Goal: Transaction & Acquisition: Subscribe to service/newsletter

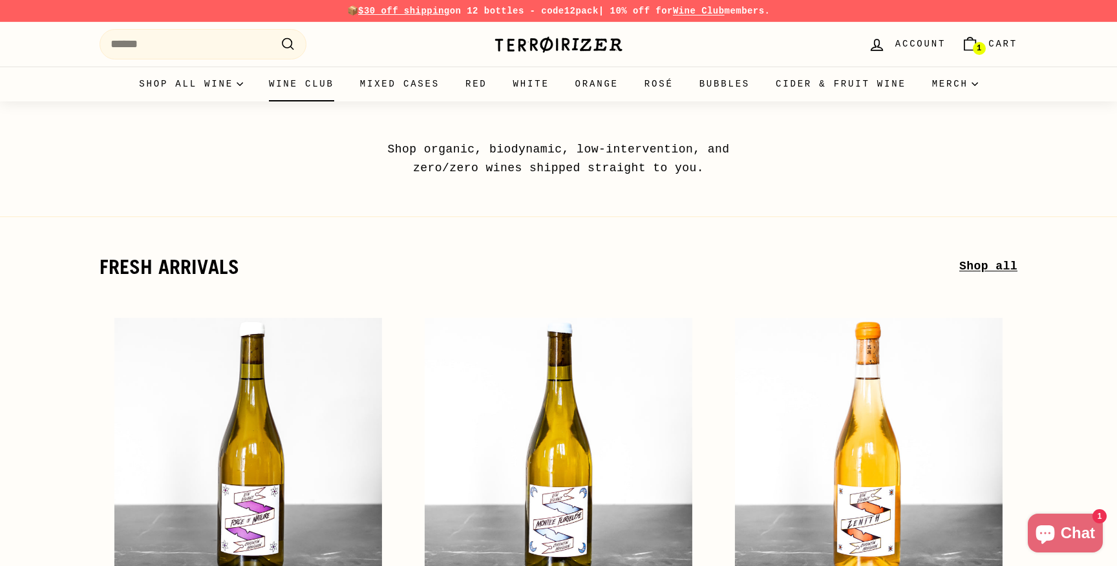
click at [312, 80] on link "Wine Club" at bounding box center [301, 84] width 91 height 35
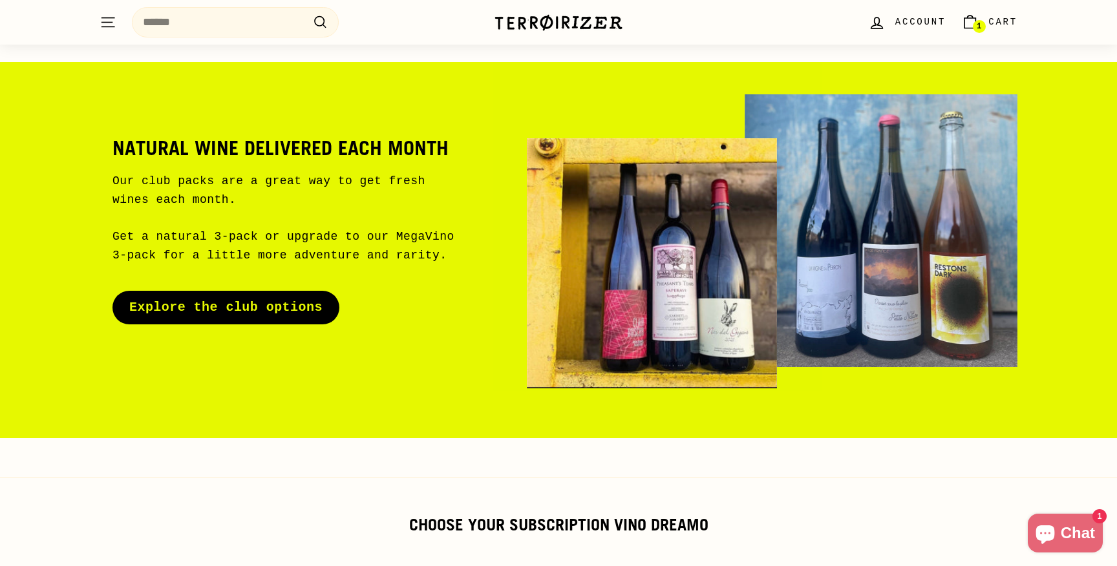
click at [319, 320] on link "Explore the club options" at bounding box center [225, 308] width 227 height 34
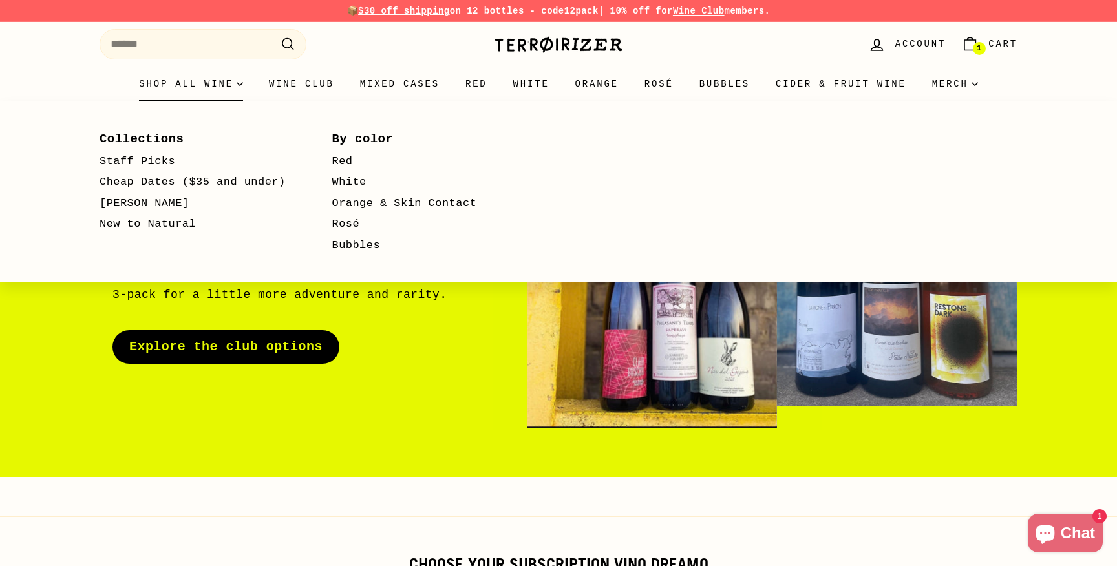
click at [202, 81] on summary "Shop all wine" at bounding box center [191, 84] width 130 height 35
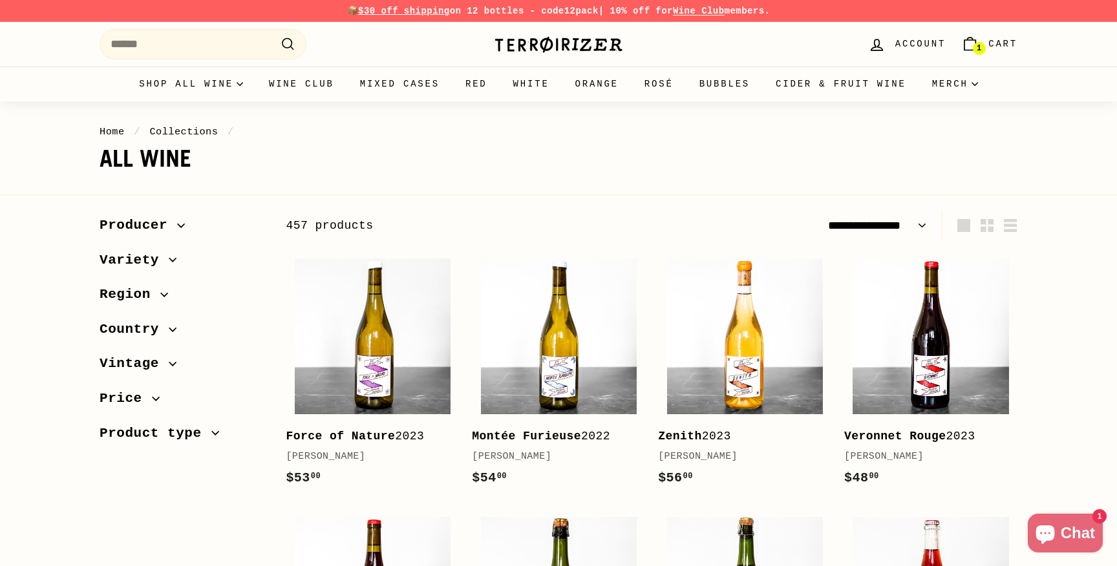
select select "**********"
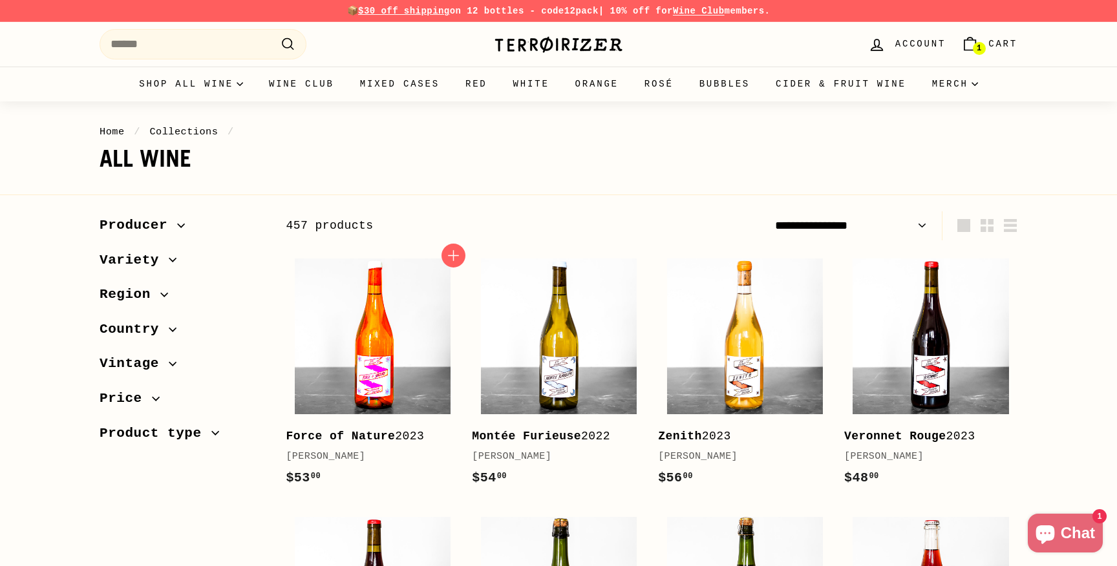
click at [405, 385] on img at bounding box center [373, 337] width 156 height 156
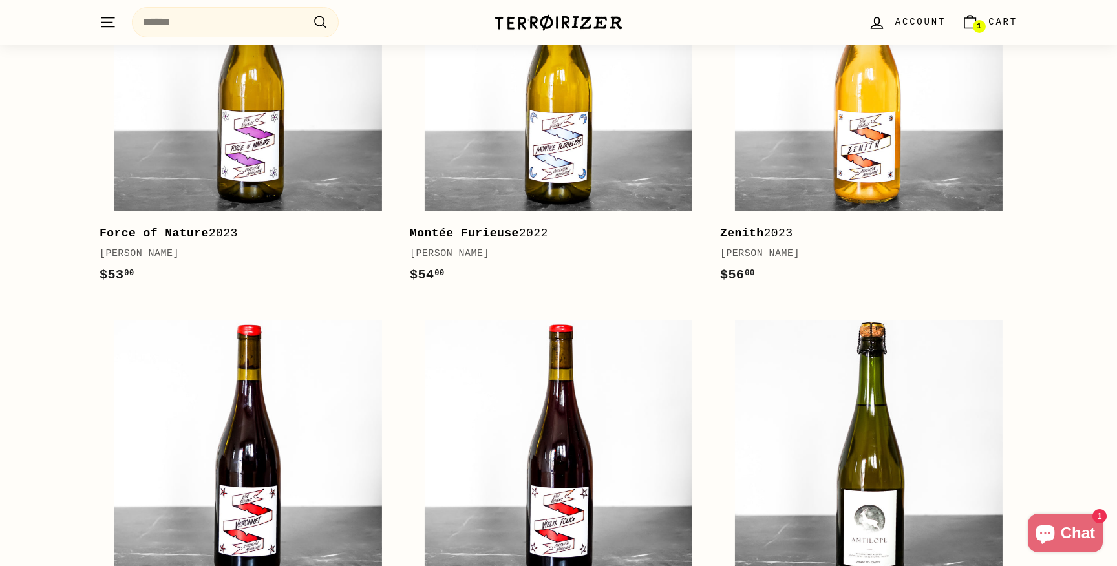
scroll to position [376, 0]
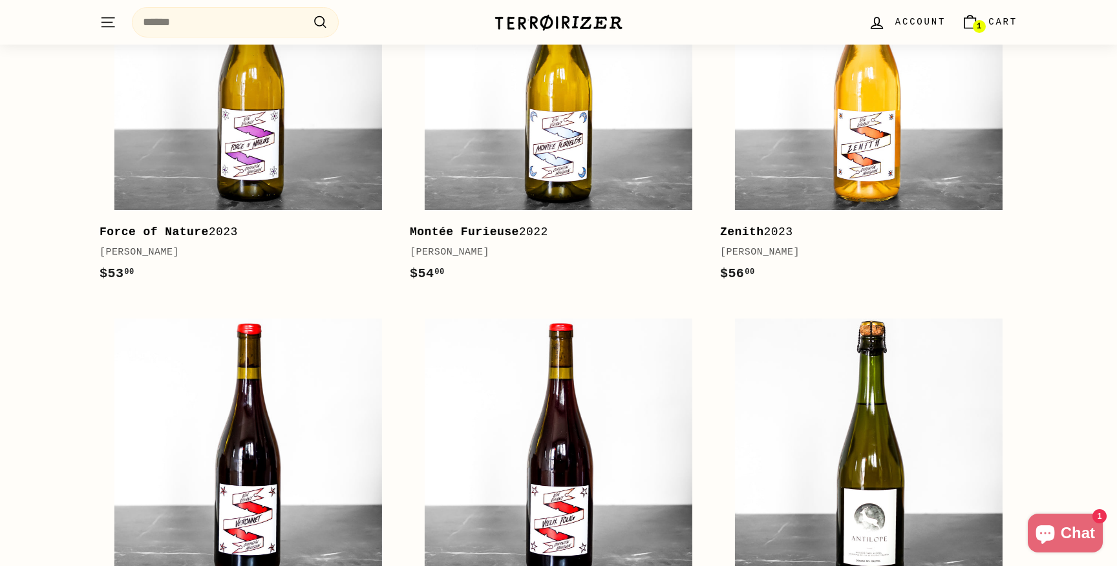
click at [544, 14] on img at bounding box center [558, 23] width 129 height 18
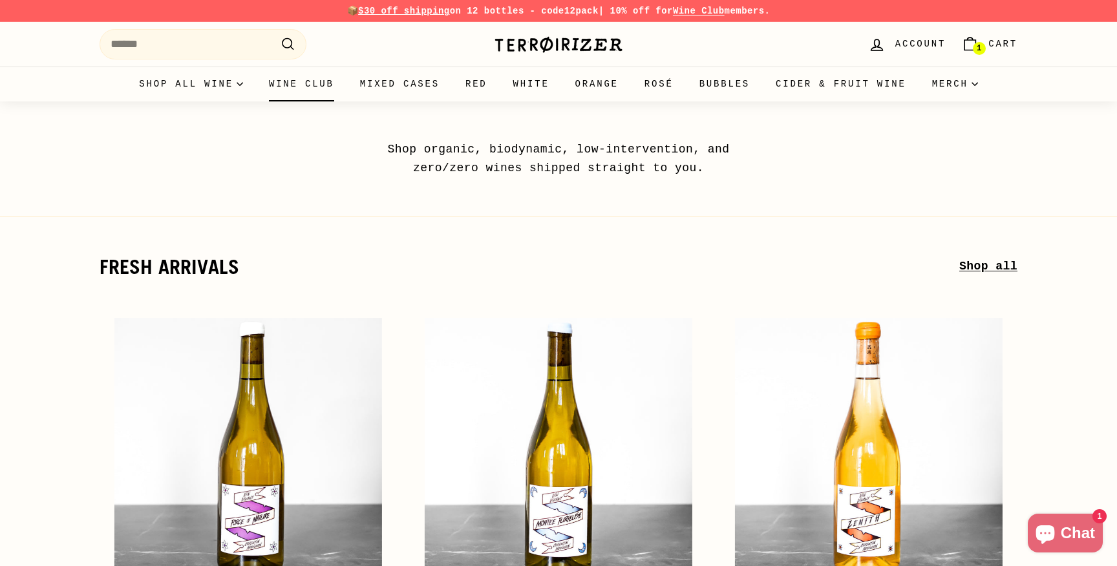
click at [316, 81] on link "Wine Club" at bounding box center [301, 84] width 91 height 35
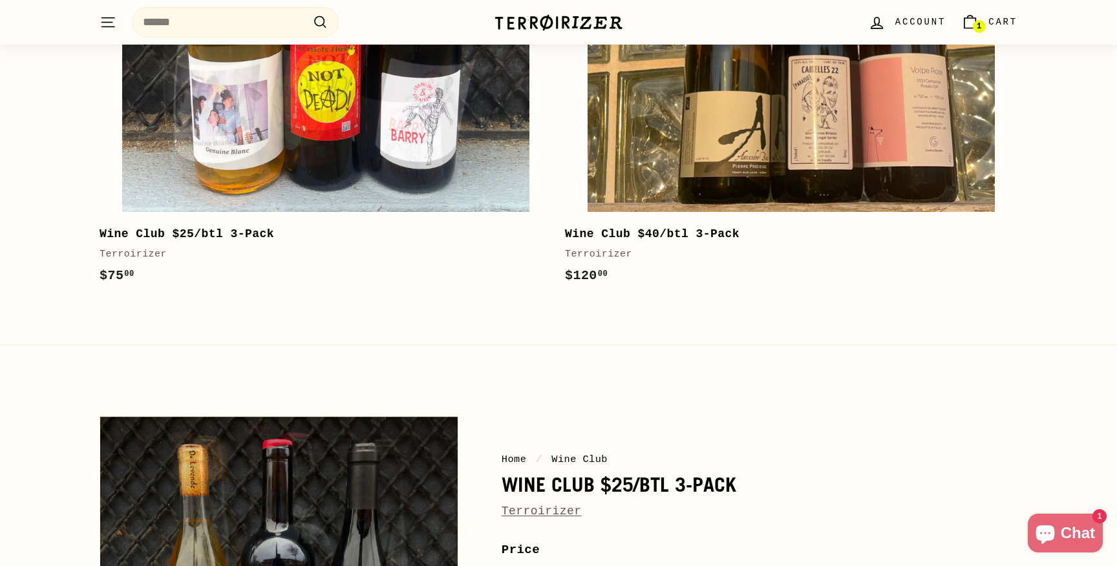
scroll to position [820, 0]
